Goal: Task Accomplishment & Management: Complete application form

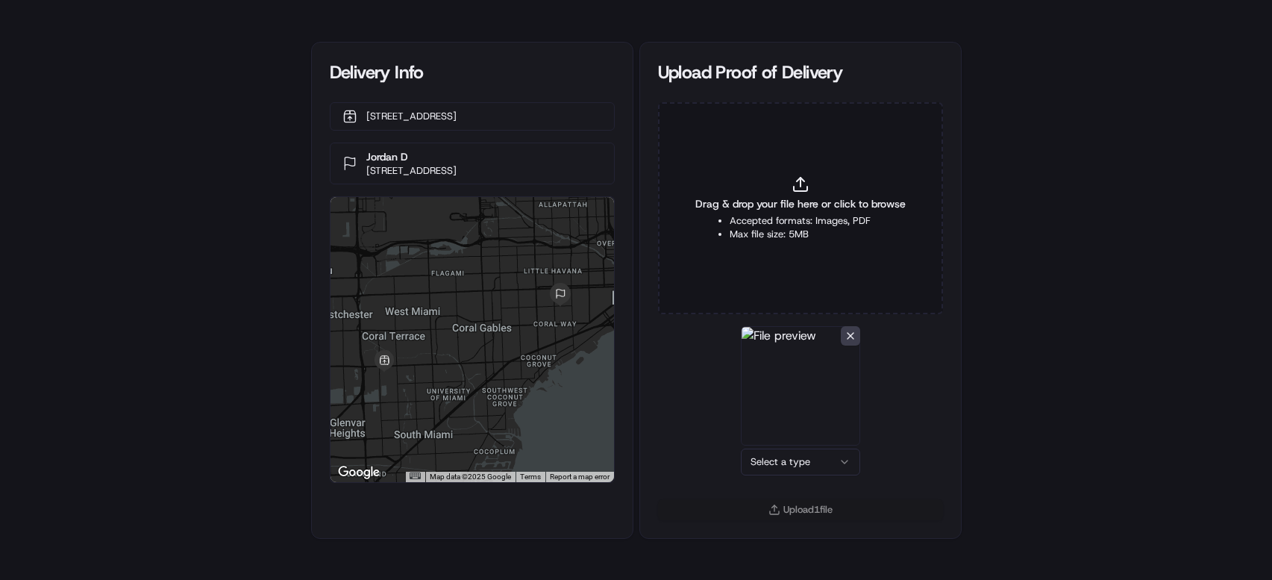
click at [805, 460] on html "Delivery Info [STREET_ADDRESS], US Jordan D [STREET_ADDRESS] ← Move left → Move…" at bounding box center [636, 290] width 1272 height 580
click at [805, 511] on button "Upload 1 file" at bounding box center [800, 509] width 285 height 21
